Goal: Transaction & Acquisition: Purchase product/service

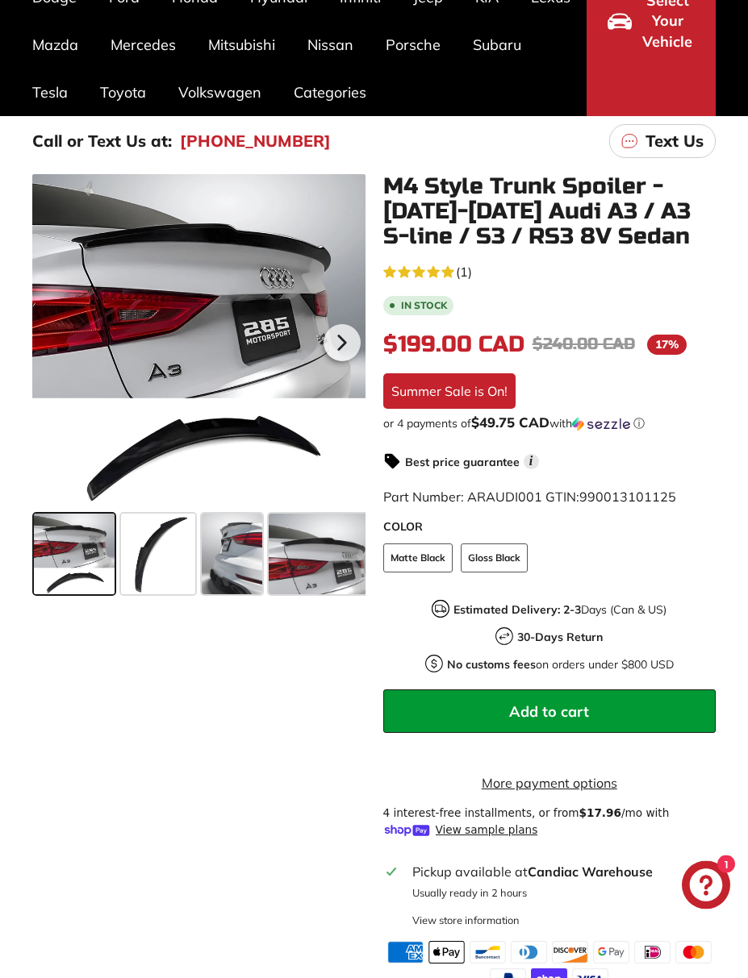
scroll to position [199, 0]
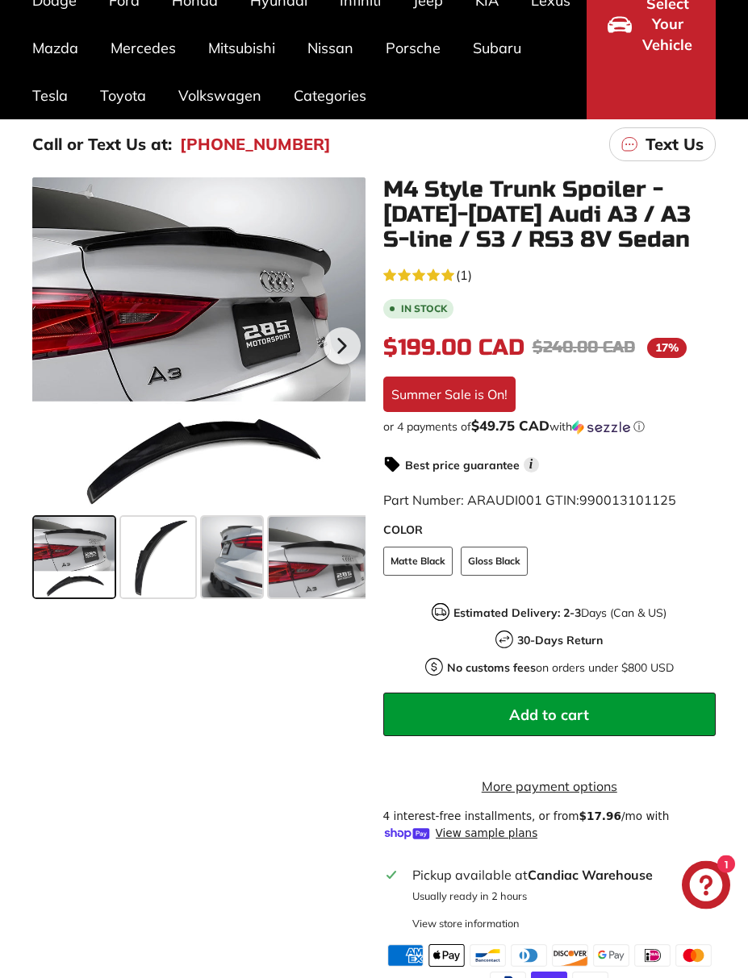
click at [324, 565] on span at bounding box center [322, 557] width 107 height 81
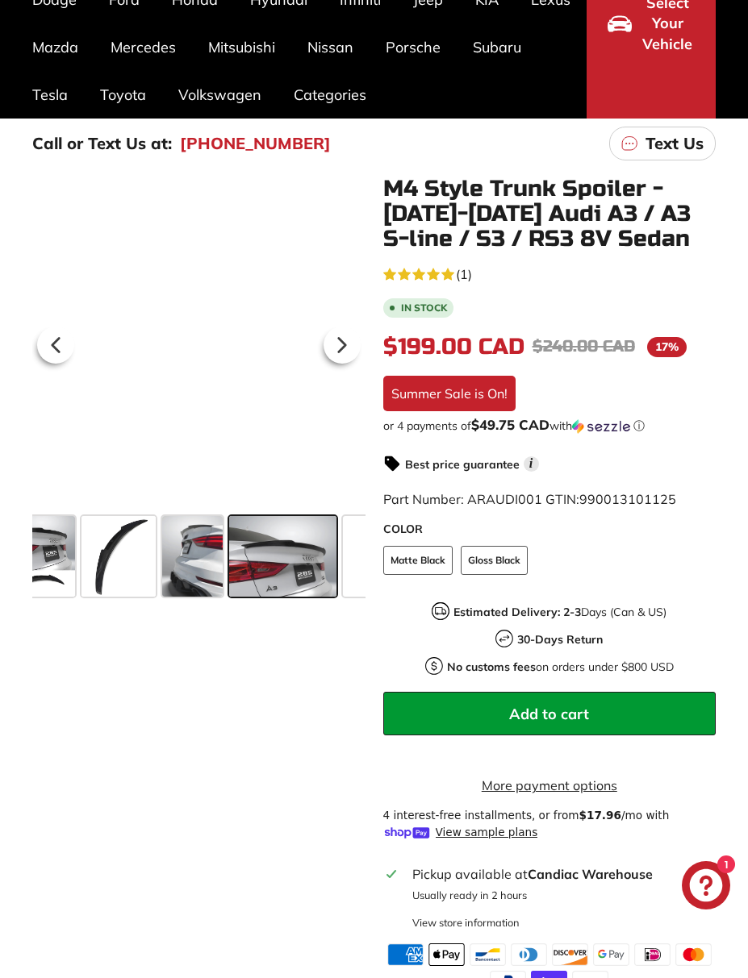
scroll to position [0, 101]
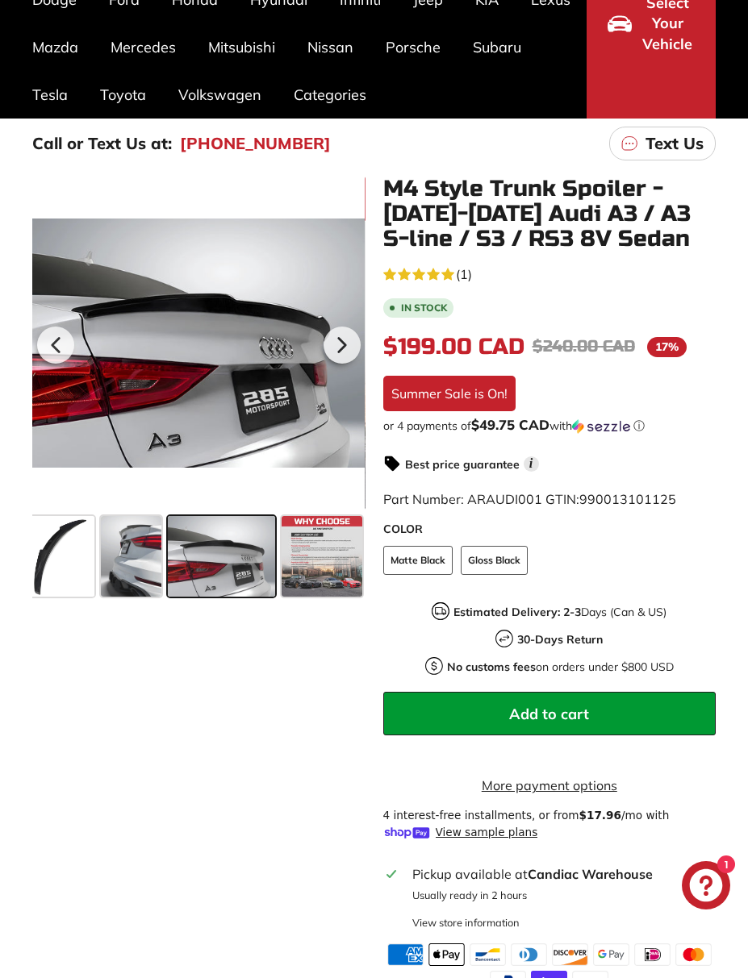
click at [348, 349] on icon at bounding box center [341, 345] width 37 height 37
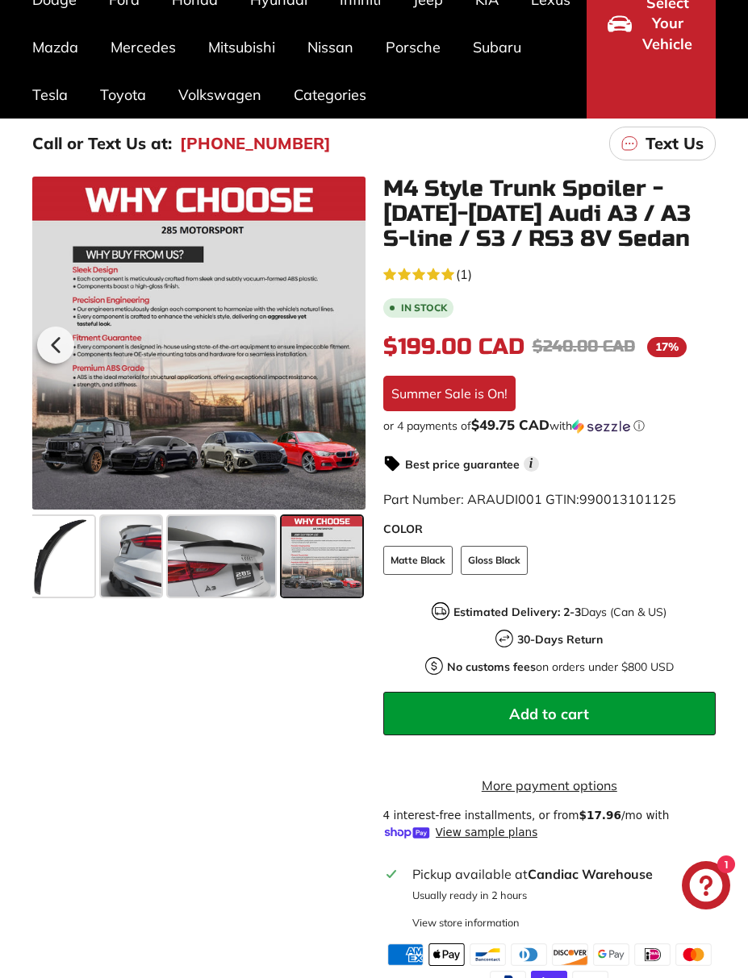
click at [52, 330] on icon at bounding box center [55, 345] width 37 height 37
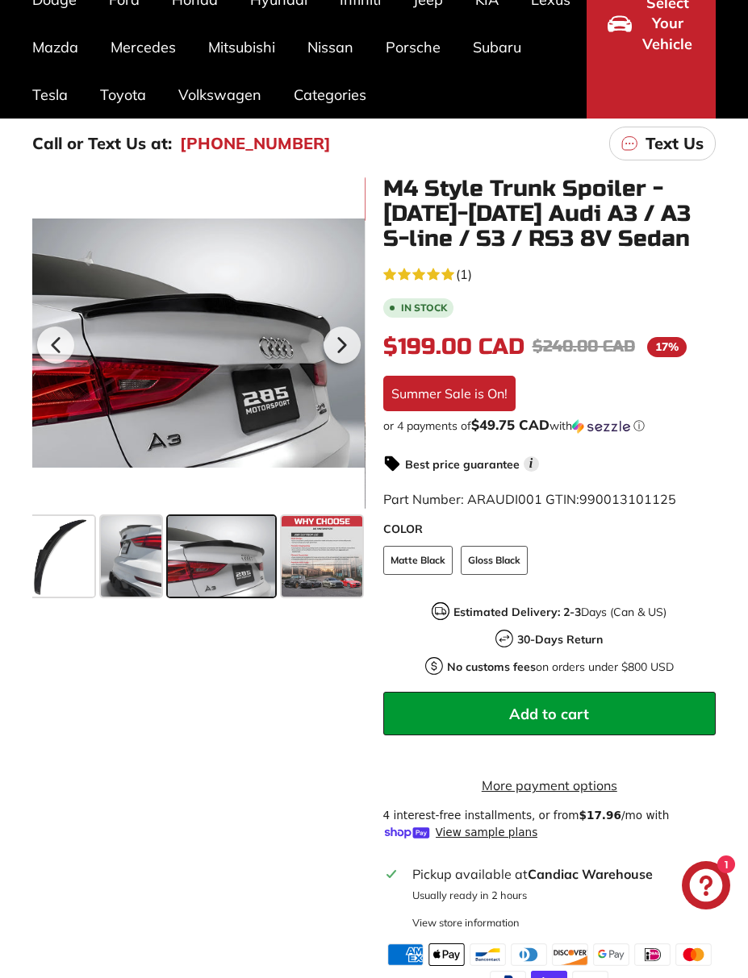
click at [48, 323] on div at bounding box center [55, 345] width 47 height 45
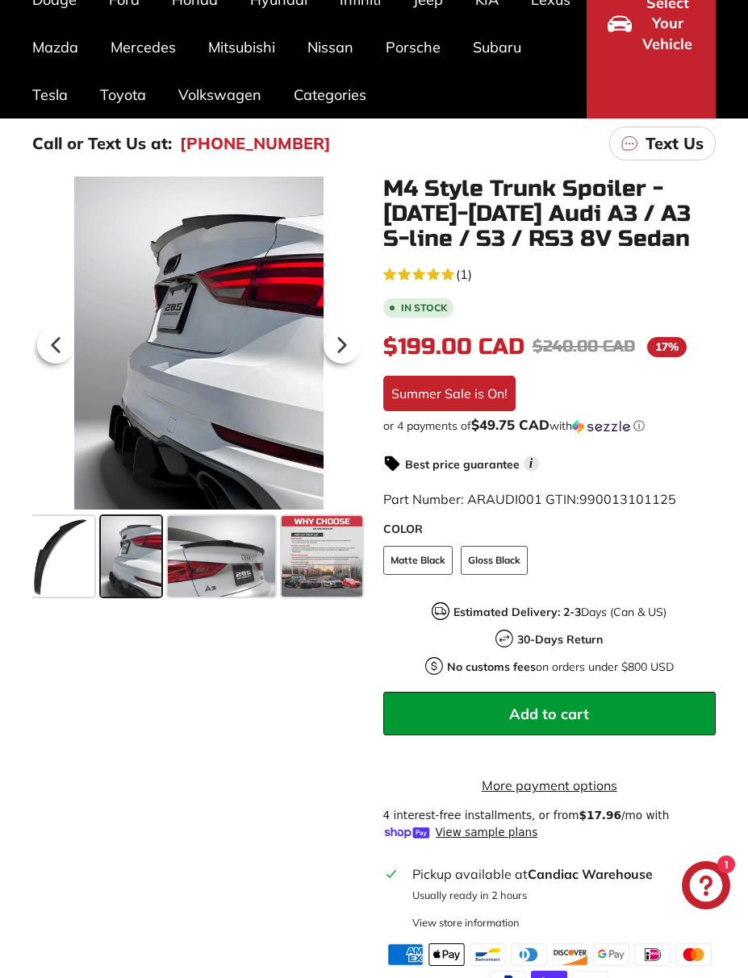
click at [54, 323] on div at bounding box center [55, 345] width 47 height 45
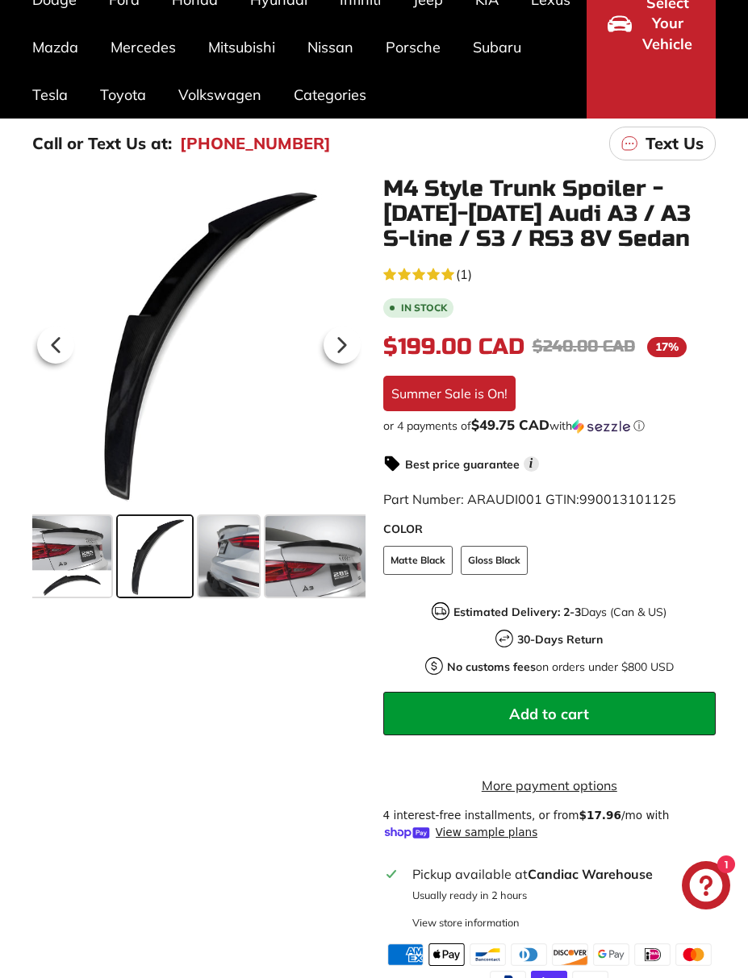
scroll to position [0, 0]
click at [45, 331] on icon at bounding box center [55, 345] width 37 height 37
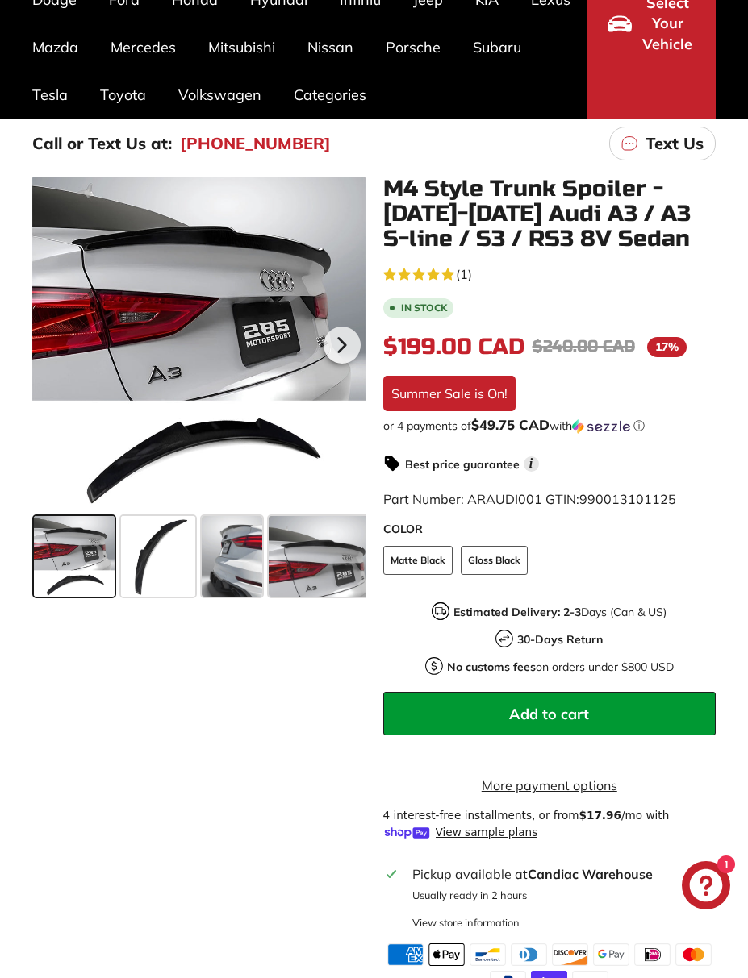
click at [342, 348] on icon at bounding box center [341, 346] width 6 height 14
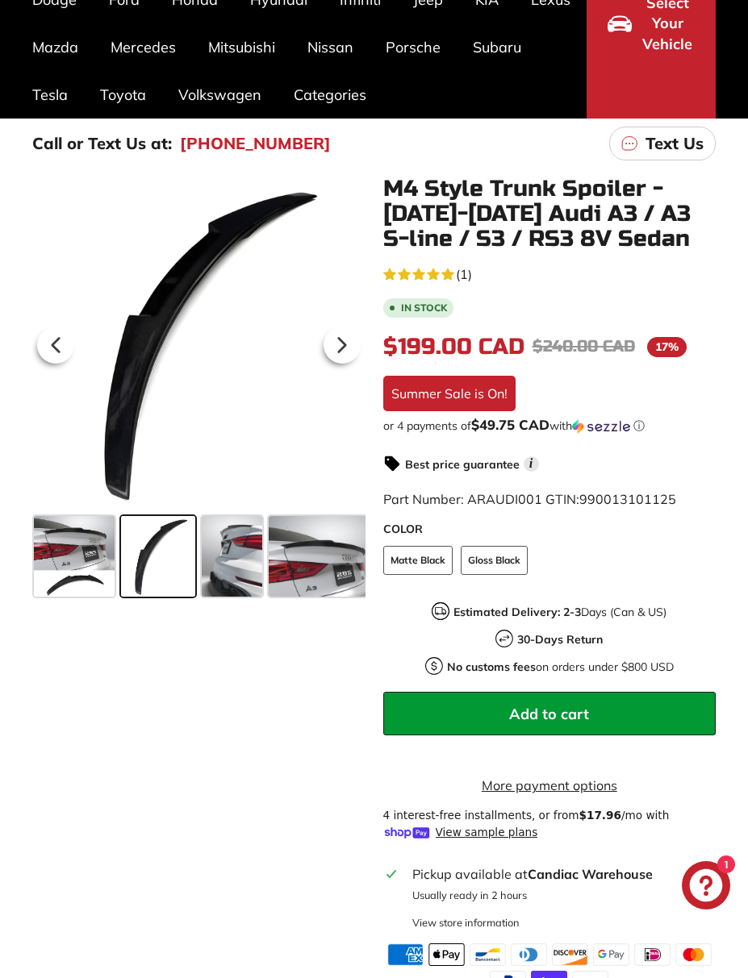
click at [344, 350] on icon at bounding box center [341, 345] width 37 height 37
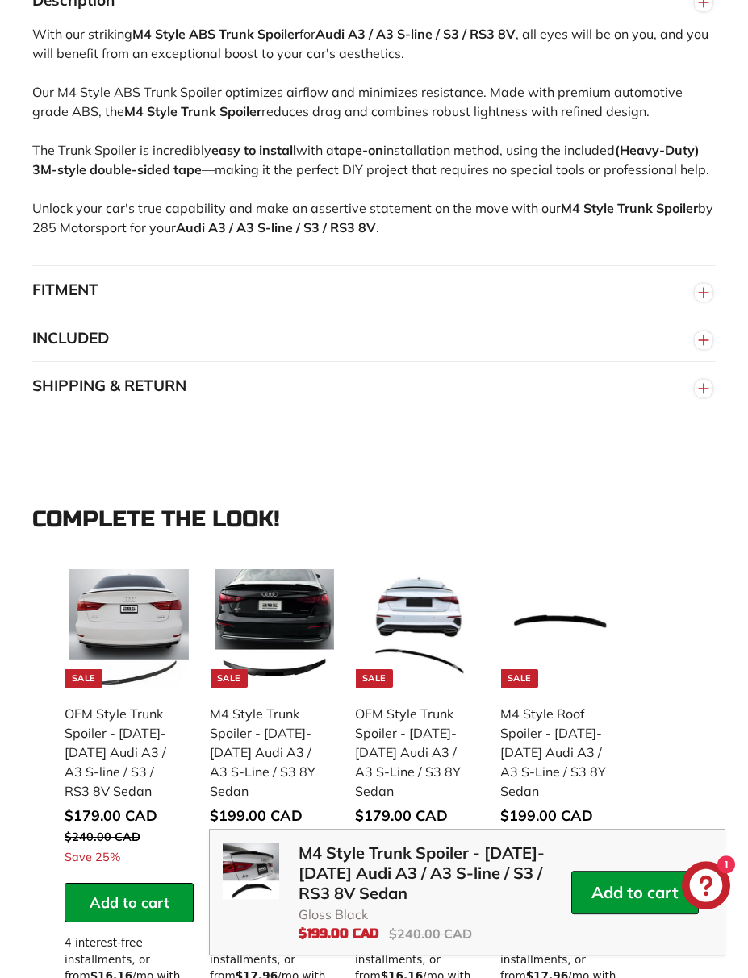
scroll to position [1340, 0]
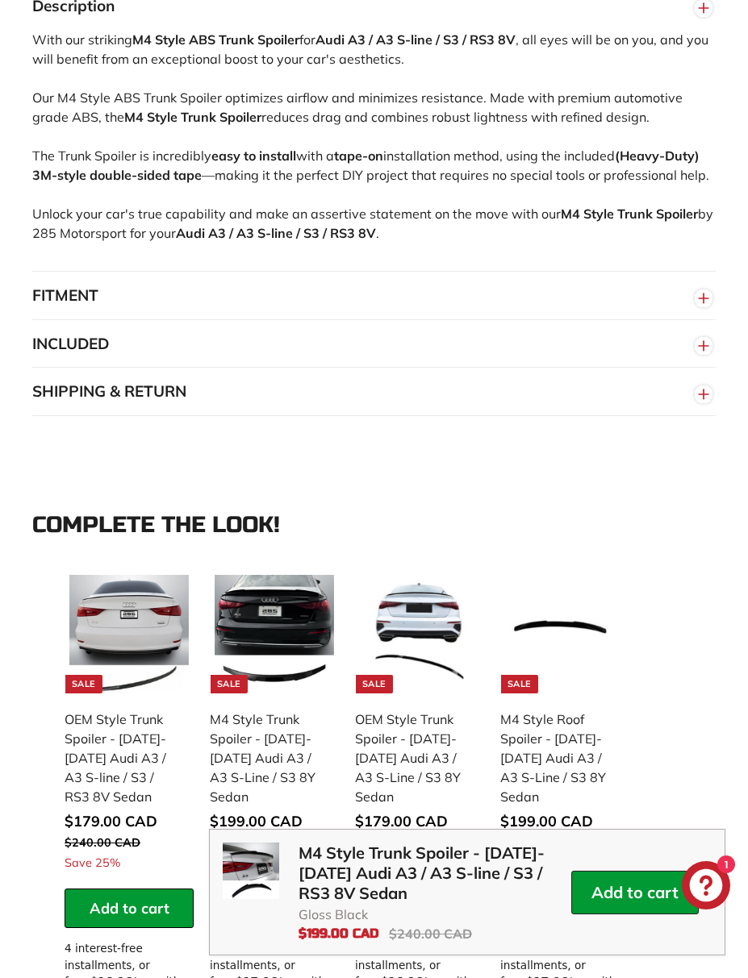
click at [705, 307] on circle "button" at bounding box center [703, 299] width 18 height 18
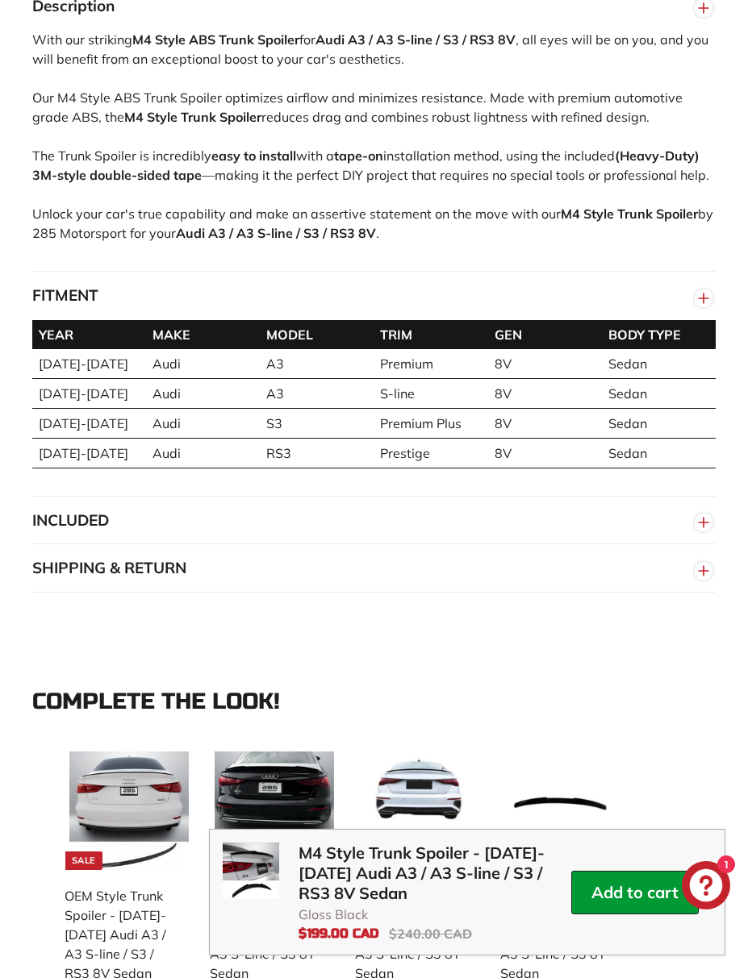
click at [442, 408] on td "S-line" at bounding box center [430, 393] width 114 height 30
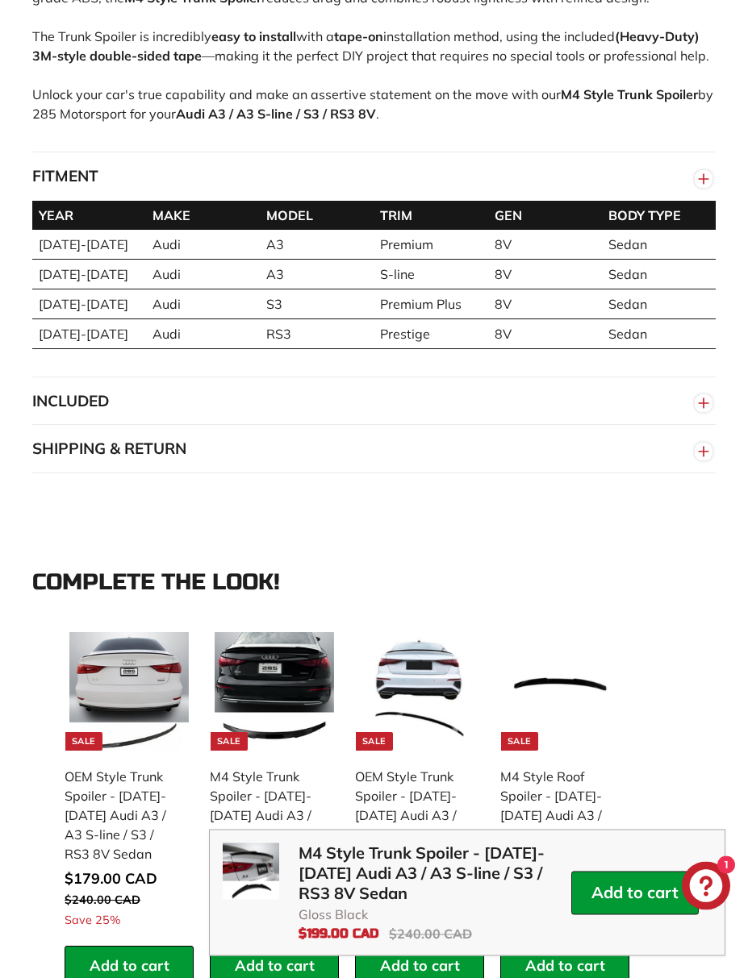
scroll to position [1468, 0]
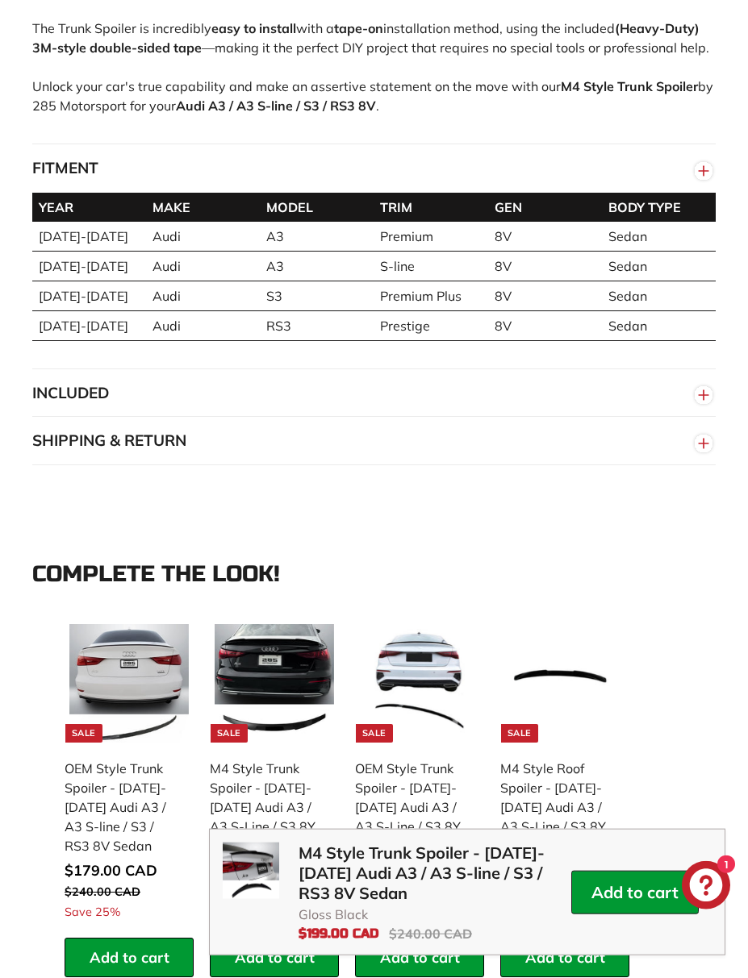
click at [705, 404] on circle "button" at bounding box center [703, 395] width 18 height 18
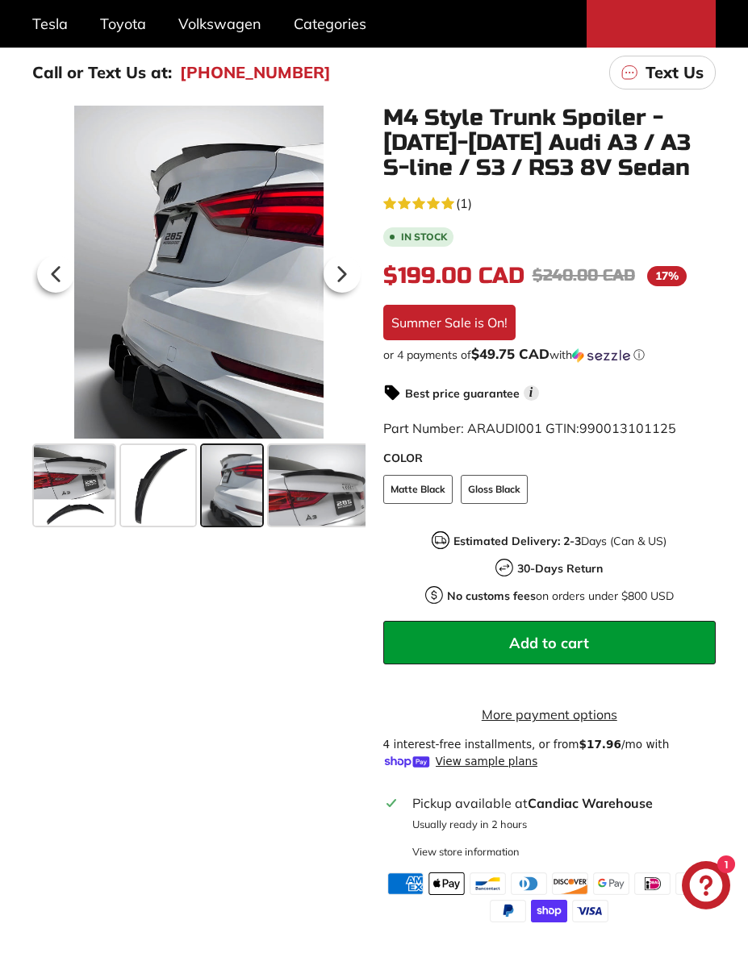
scroll to position [273, 0]
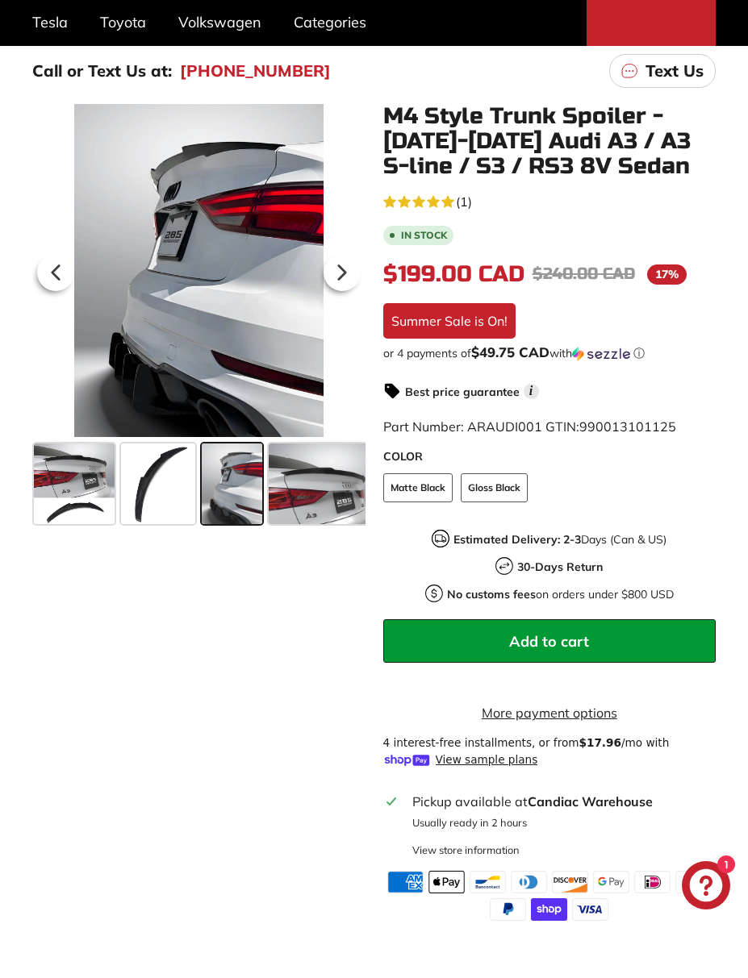
click at [572, 648] on span "Add to cart" at bounding box center [549, 641] width 80 height 19
